Goal: Check status: Check status

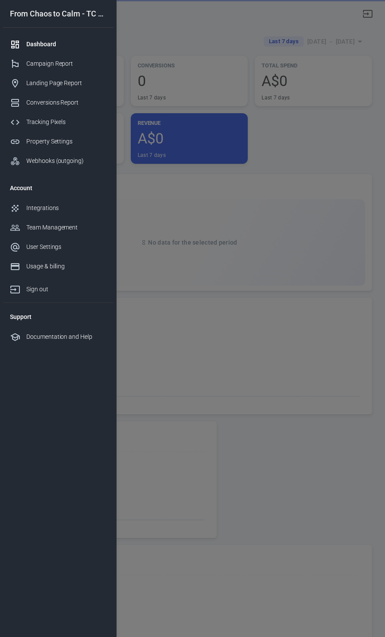
click at [337, 38] on div at bounding box center [192, 318] width 385 height 637
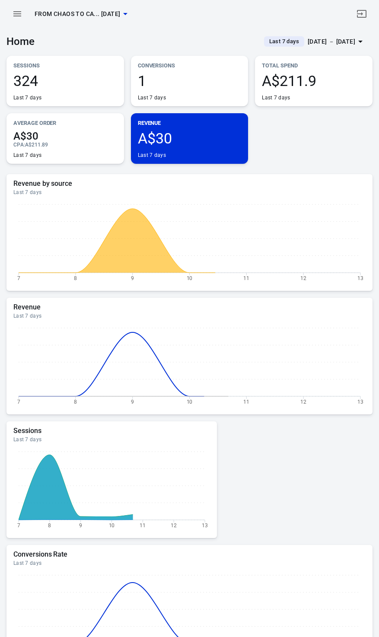
click at [337, 39] on div "[DATE] － [DATE]" at bounding box center [332, 41] width 48 height 11
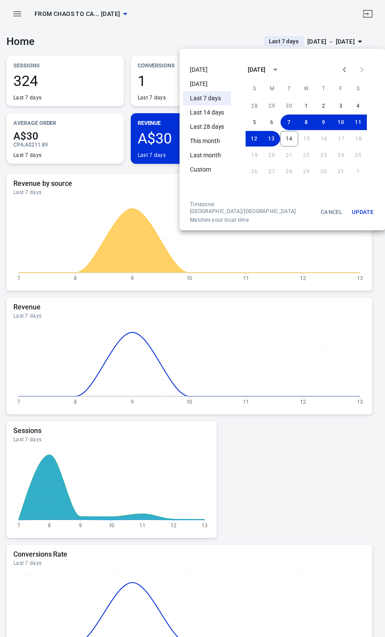
click at [201, 64] on li "[DATE]" at bounding box center [207, 70] width 48 height 14
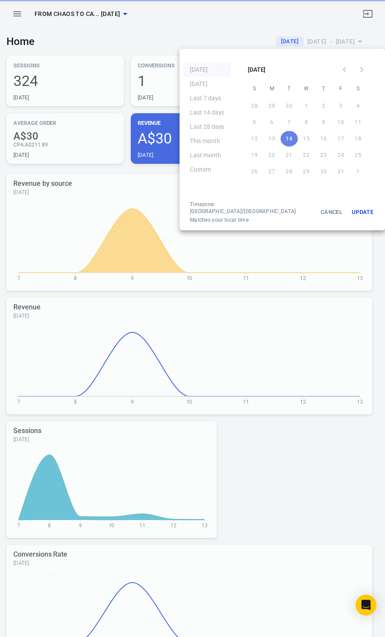
click at [149, 42] on div at bounding box center [192, 318] width 385 height 637
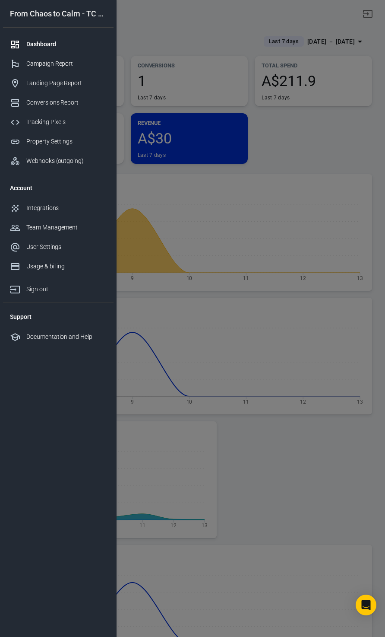
click at [313, 137] on div at bounding box center [192, 318] width 385 height 637
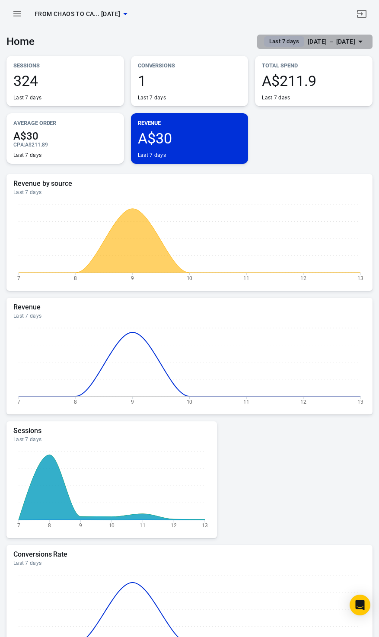
click at [339, 41] on div "Oct 7 － Oct 13, 2025" at bounding box center [332, 41] width 48 height 11
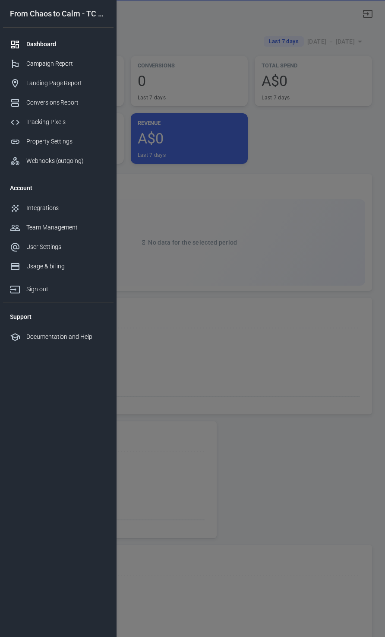
click at [342, 36] on div at bounding box center [192, 318] width 385 height 637
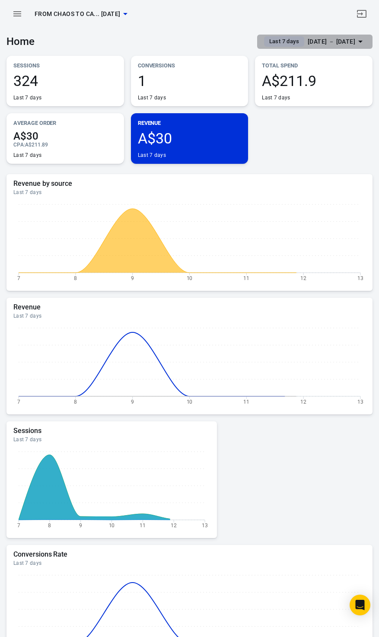
click at [342, 39] on div "[DATE] － [DATE]" at bounding box center [332, 41] width 48 height 11
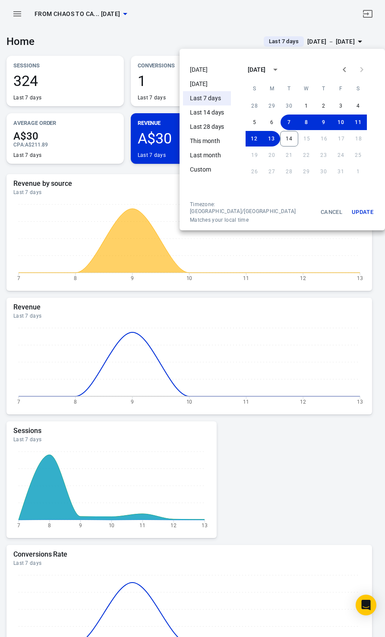
click at [201, 67] on li "[DATE]" at bounding box center [207, 70] width 48 height 14
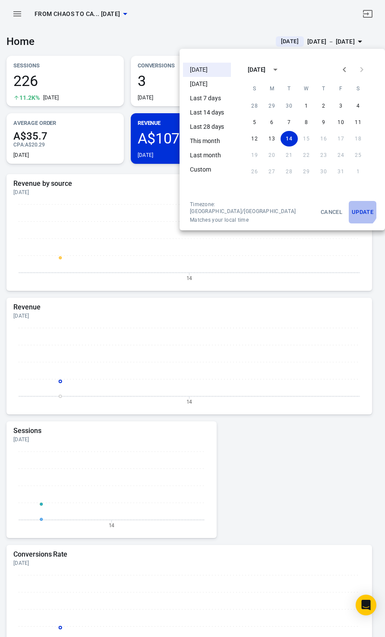
click at [349, 209] on button "Update" at bounding box center [363, 212] width 28 height 22
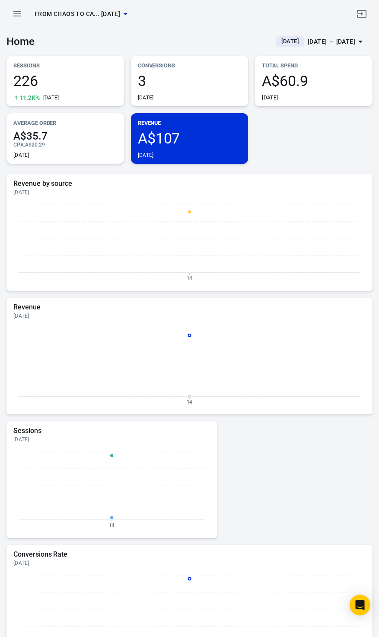
click at [22, 18] on icon "button" at bounding box center [17, 14] width 10 height 10
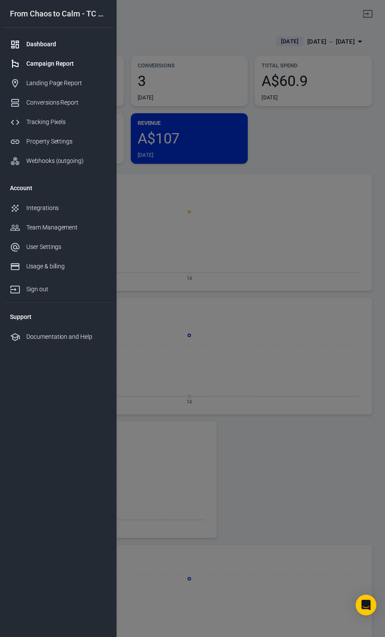
click at [53, 64] on div "Campaign Report" at bounding box center [66, 63] width 80 height 9
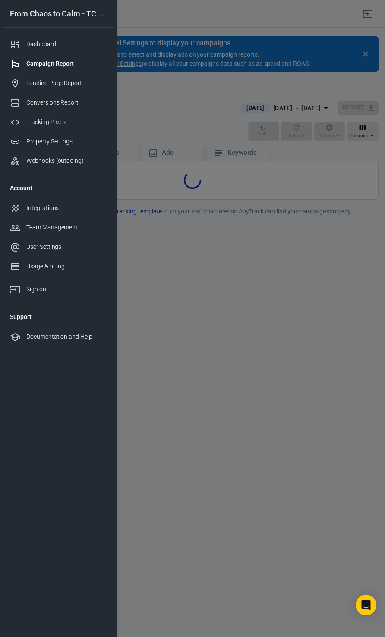
click at [143, 91] on div at bounding box center [192, 318] width 385 height 637
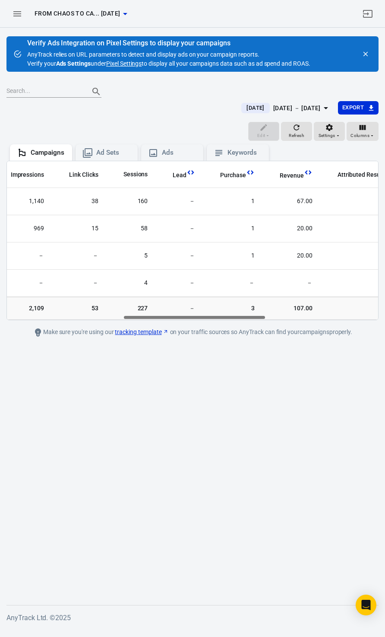
scroll to position [0, 301]
drag, startPoint x: 114, startPoint y: 317, endPoint x: 231, endPoint y: 331, distance: 117.1
click at [231, 331] on main "Verify Ads Integration on Pixel Settings to display your campaigns AnyTrack rel…" at bounding box center [192, 313] width 372 height 555
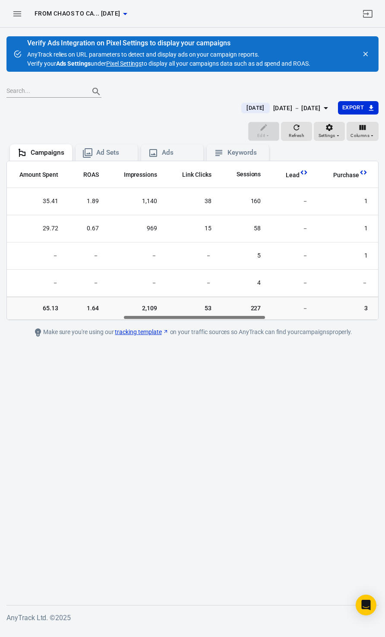
scroll to position [0, 0]
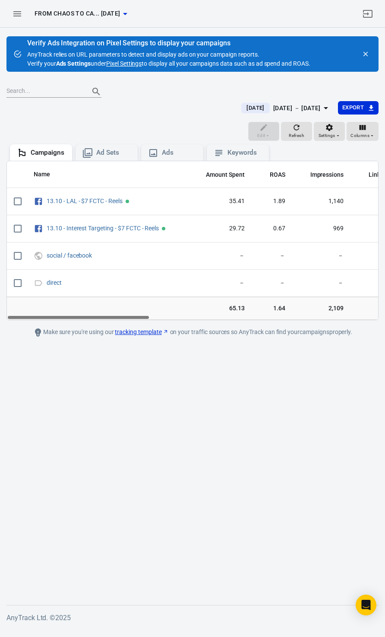
drag, startPoint x: 198, startPoint y: 317, endPoint x: 54, endPoint y: 311, distance: 144.4
click at [54, 311] on div "Name Amount Spent ROAS Impressions Link Clicks Sessions Lead Purchase Revenue A…" at bounding box center [192, 240] width 372 height 159
drag, startPoint x: 144, startPoint y: 319, endPoint x: -29, endPoint y: 318, distance: 173.2
click at [0, 318] on html "From Chaos to Ca... [DATE] Verify Ads Integration on Pixel Settings to display …" at bounding box center [192, 317] width 385 height 635
click at [21, 16] on icon "button" at bounding box center [17, 13] width 8 height 5
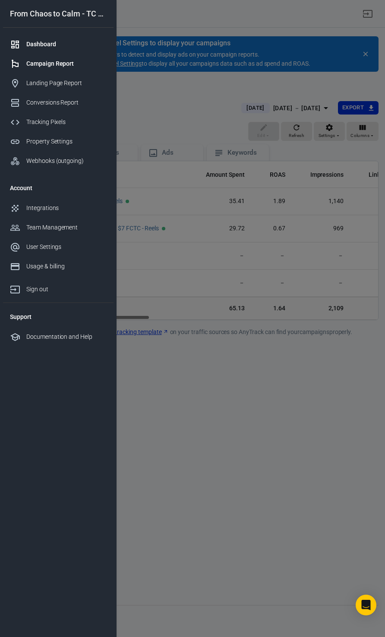
click at [51, 42] on div "Dashboard" at bounding box center [66, 44] width 80 height 9
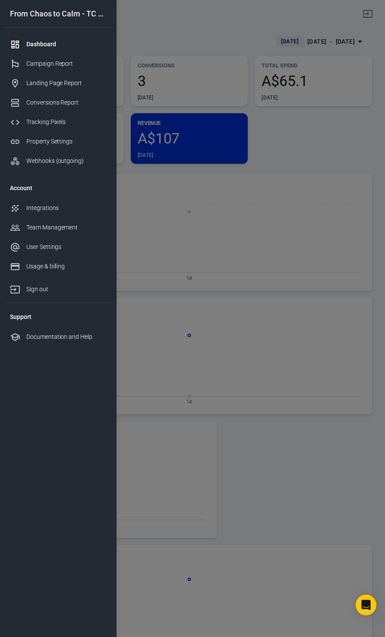
click at [311, 131] on div at bounding box center [192, 318] width 385 height 637
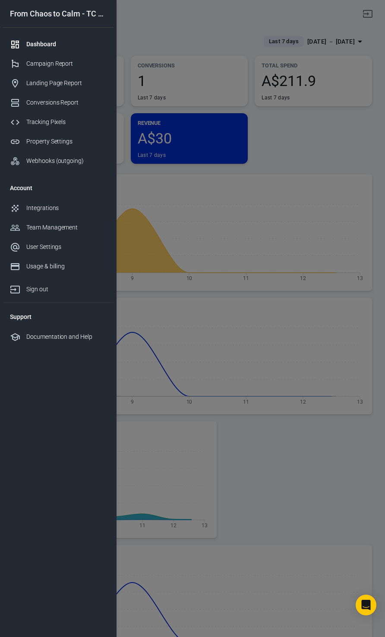
click at [175, 25] on div at bounding box center [192, 318] width 385 height 637
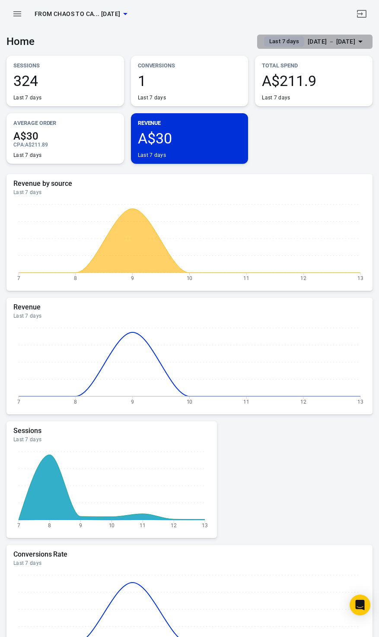
click at [347, 36] on div "Oct 7 － Oct 13, 2025" at bounding box center [332, 41] width 48 height 11
drag, startPoint x: 347, startPoint y: 36, endPoint x: 317, endPoint y: 44, distance: 31.2
click at [317, 44] on div "Oct 7 － Oct 13, 2025" at bounding box center [332, 41] width 48 height 11
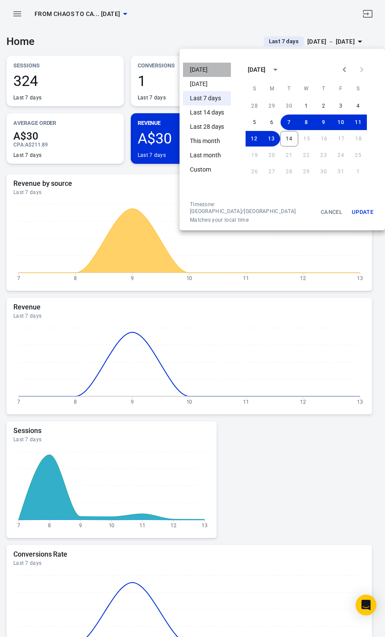
click at [205, 67] on li "[DATE]" at bounding box center [207, 70] width 48 height 14
